Goal: Task Accomplishment & Management: Use online tool/utility

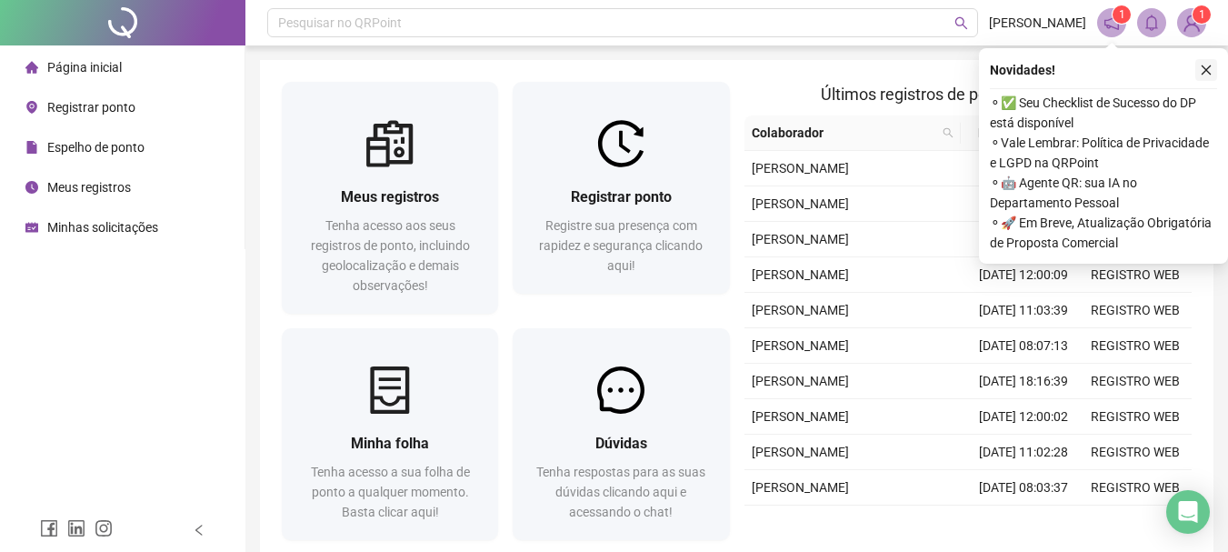
click at [1200, 72] on icon "close" at bounding box center [1205, 70] width 13 height 13
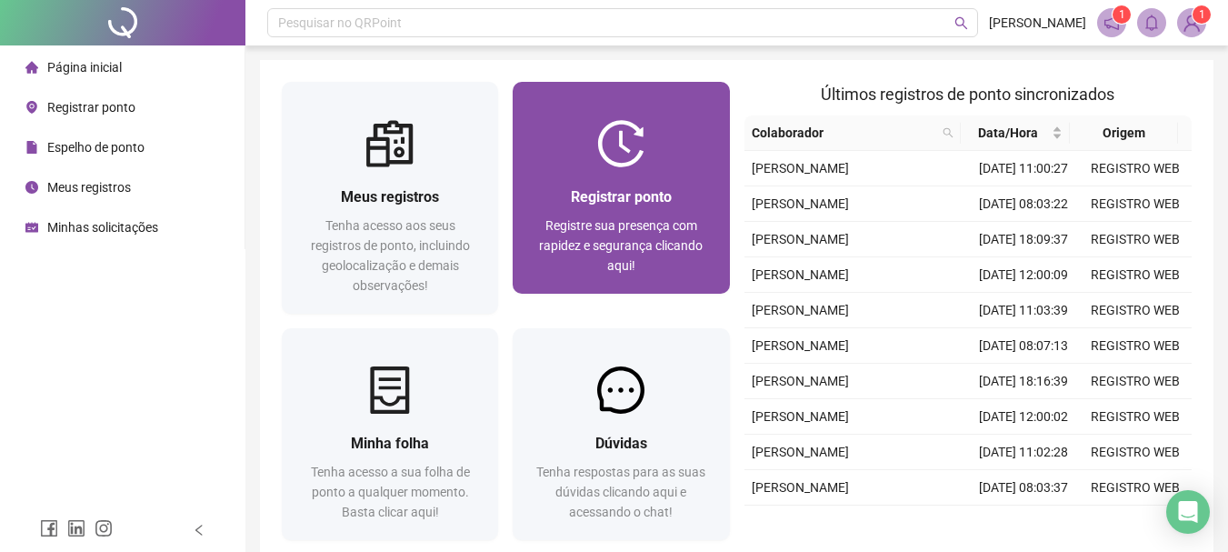
click at [615, 158] on img at bounding box center [620, 143] width 47 height 47
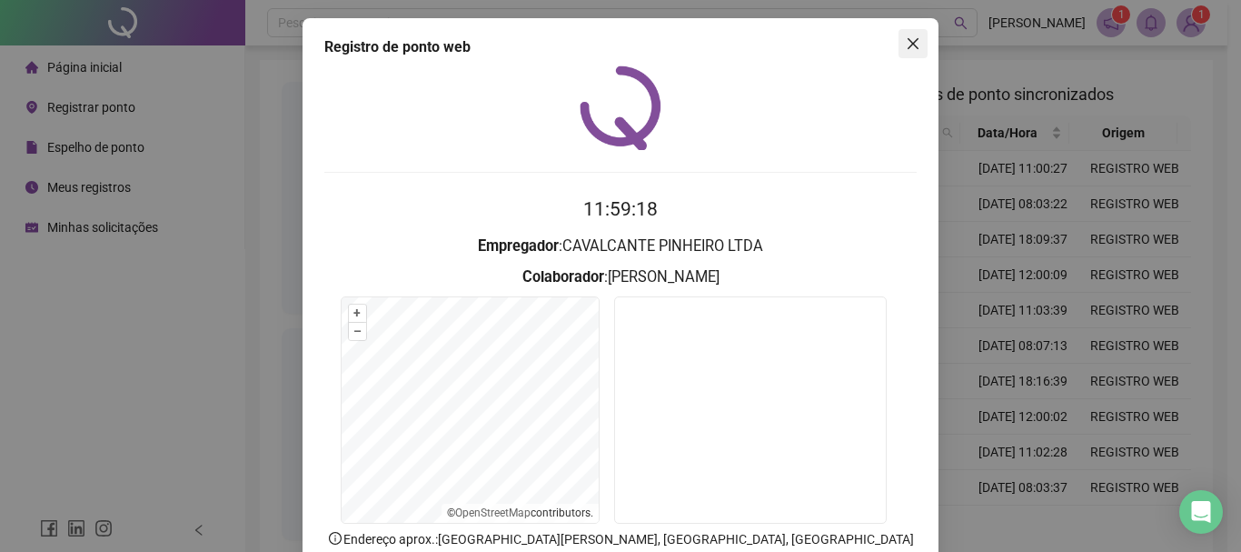
click at [906, 39] on icon "close" at bounding box center [913, 43] width 15 height 15
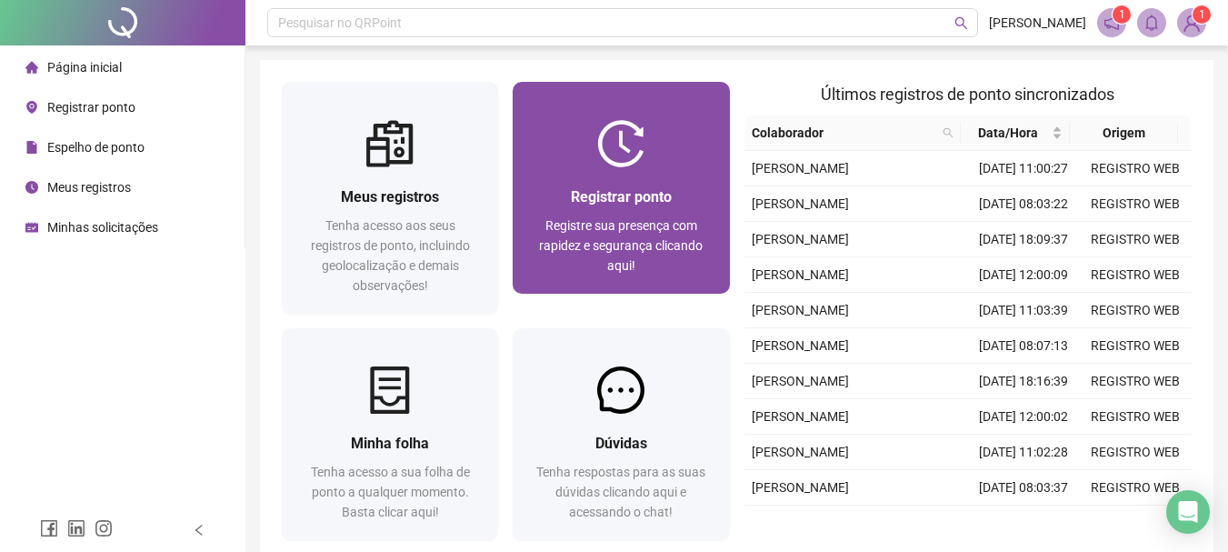
click at [647, 177] on div "Registrar ponto Registre sua presença com rapidez e segurança clicando aqui!" at bounding box center [620, 230] width 216 height 126
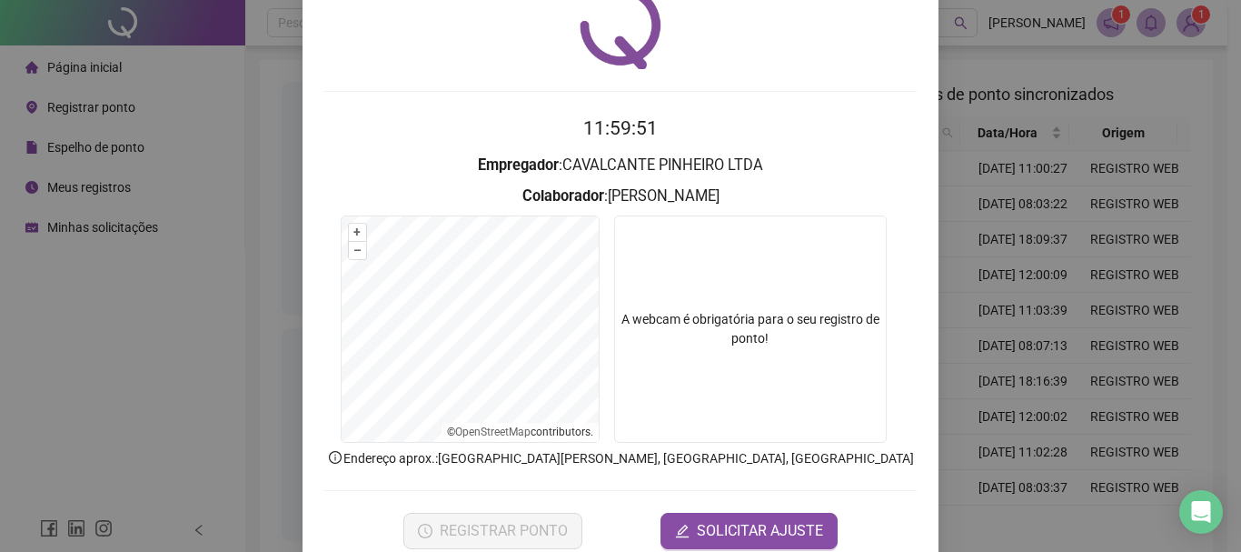
scroll to position [91, 0]
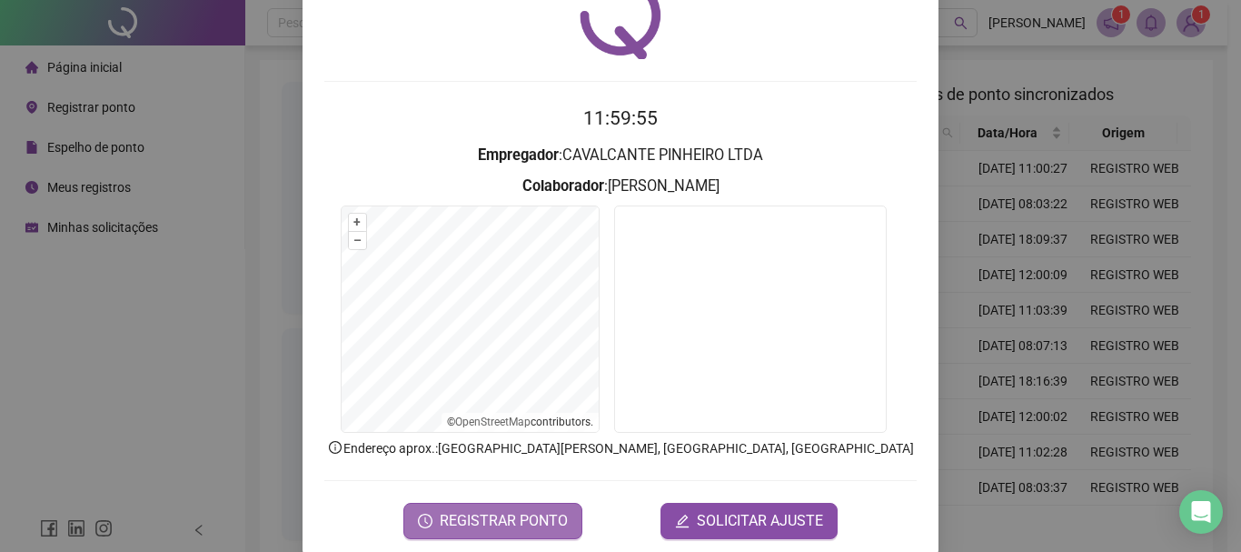
click at [489, 528] on span "REGISTRAR PONTO" at bounding box center [504, 521] width 128 height 22
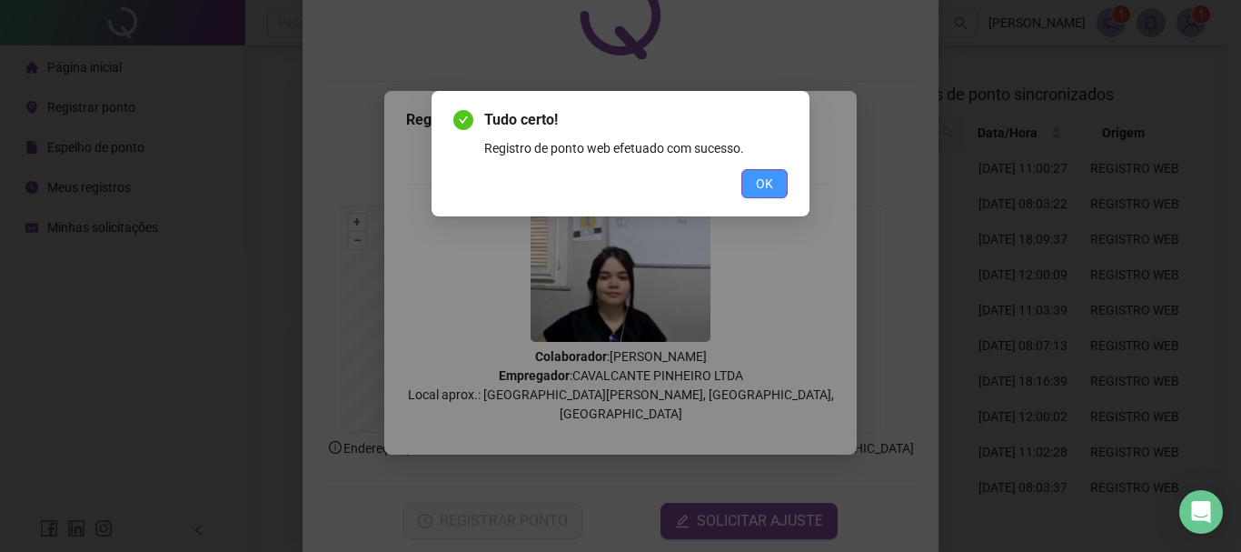
click at [763, 170] on button "OK" at bounding box center [764, 183] width 46 height 29
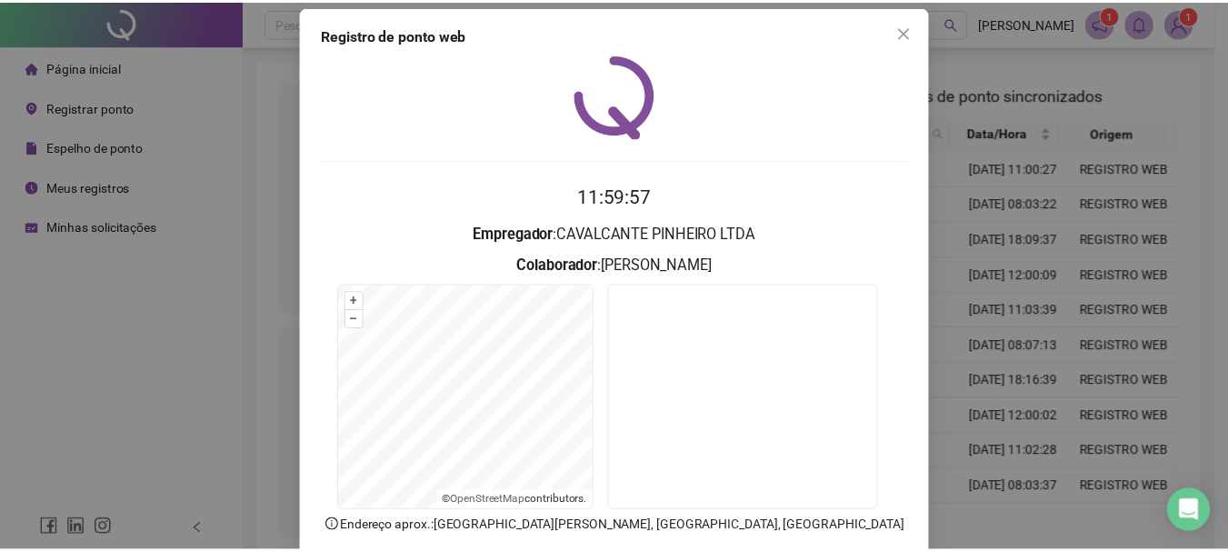
scroll to position [0, 0]
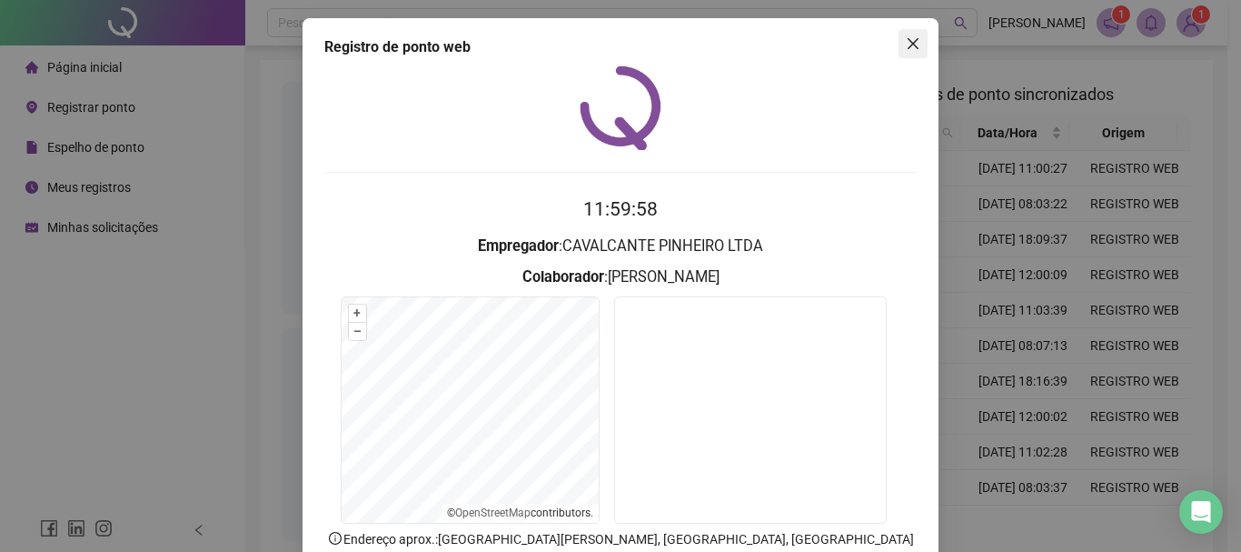
click at [908, 39] on icon "close" at bounding box center [913, 43] width 11 height 11
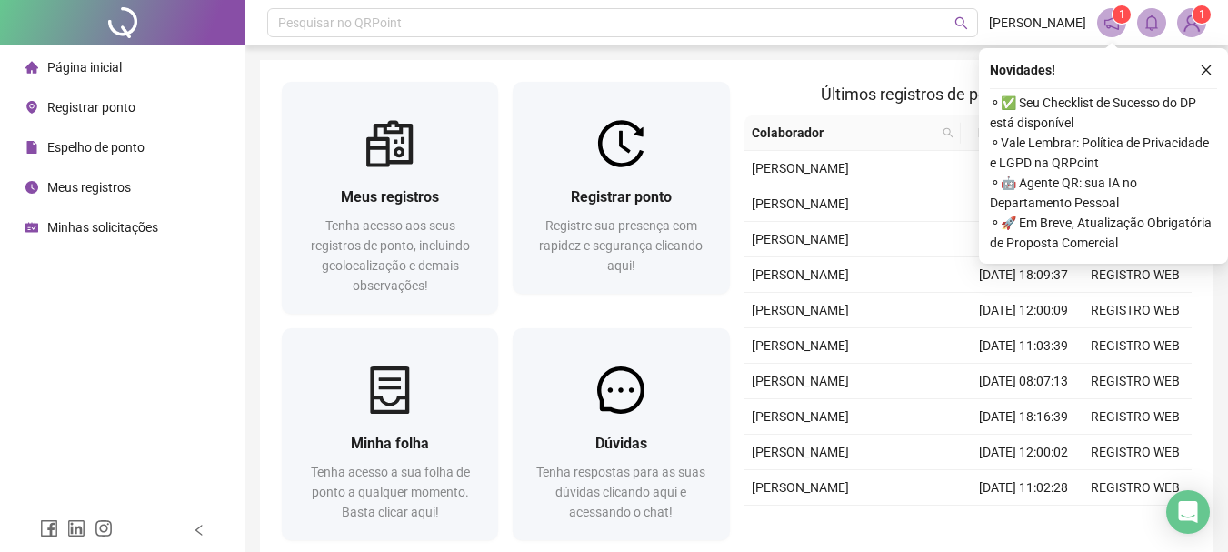
click at [1209, 69] on icon "close" at bounding box center [1205, 70] width 13 height 13
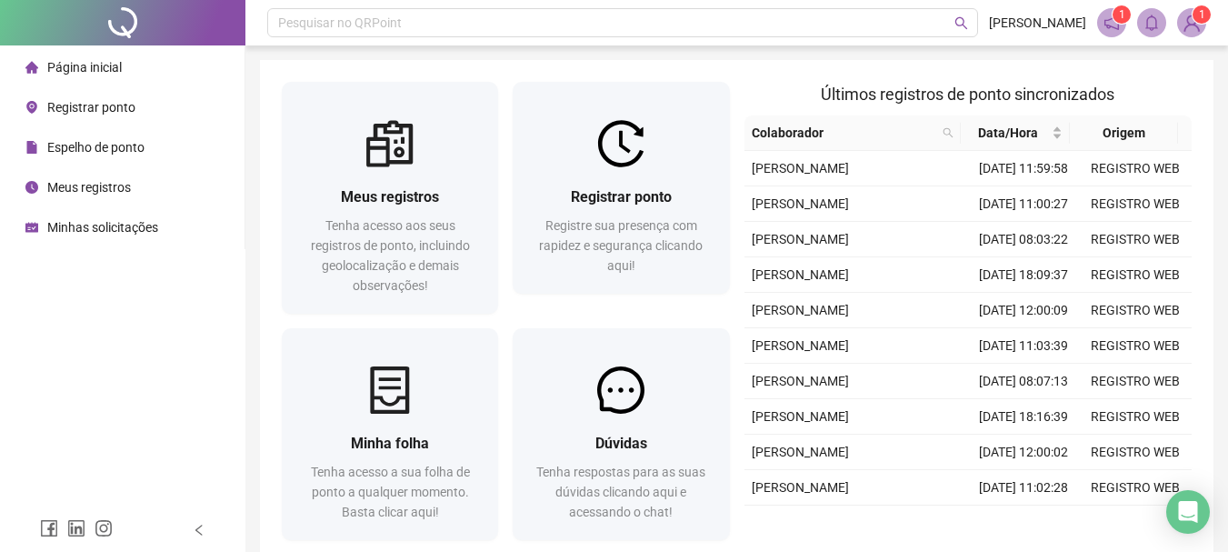
click at [1196, 26] on img at bounding box center [1191, 22] width 27 height 27
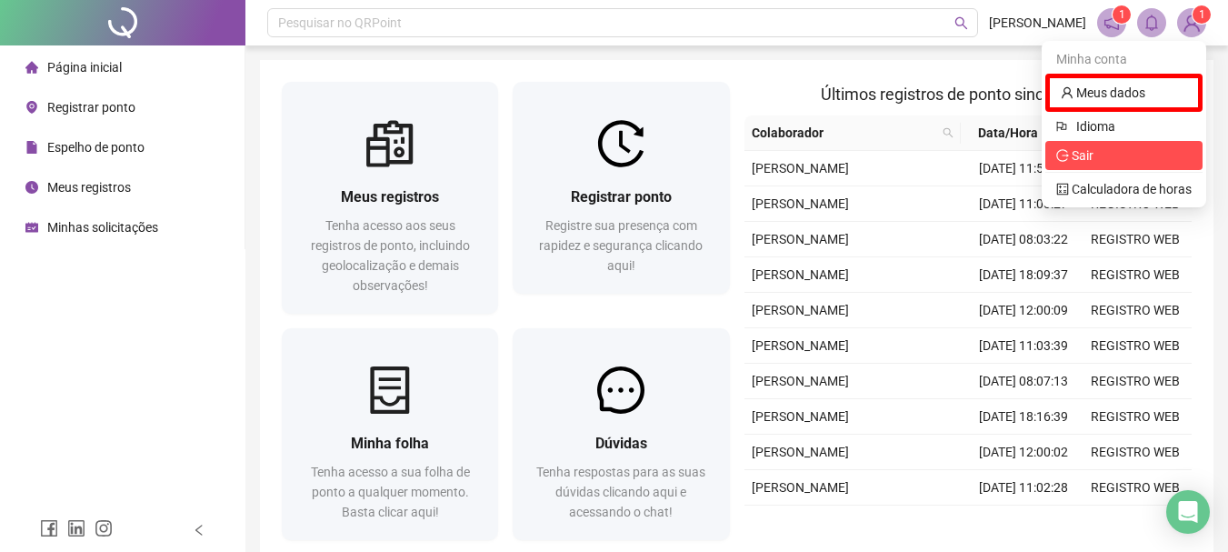
click at [1104, 160] on span "Sair" at bounding box center [1123, 155] width 135 height 20
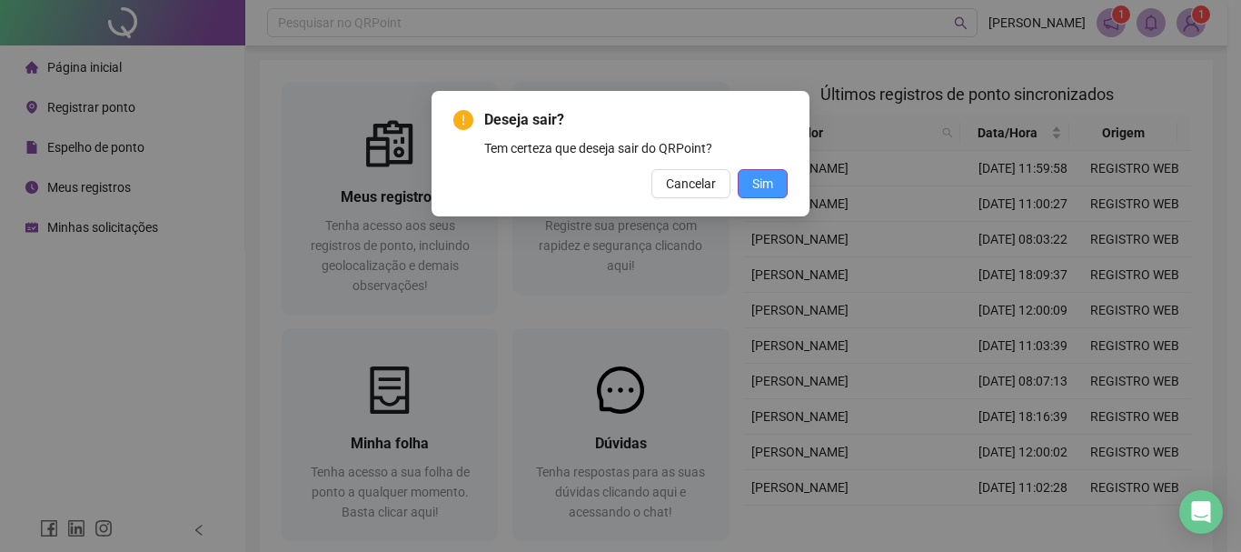
click at [761, 186] on span "Sim" at bounding box center [762, 184] width 21 height 20
